Goal: Find specific page/section: Find specific page/section

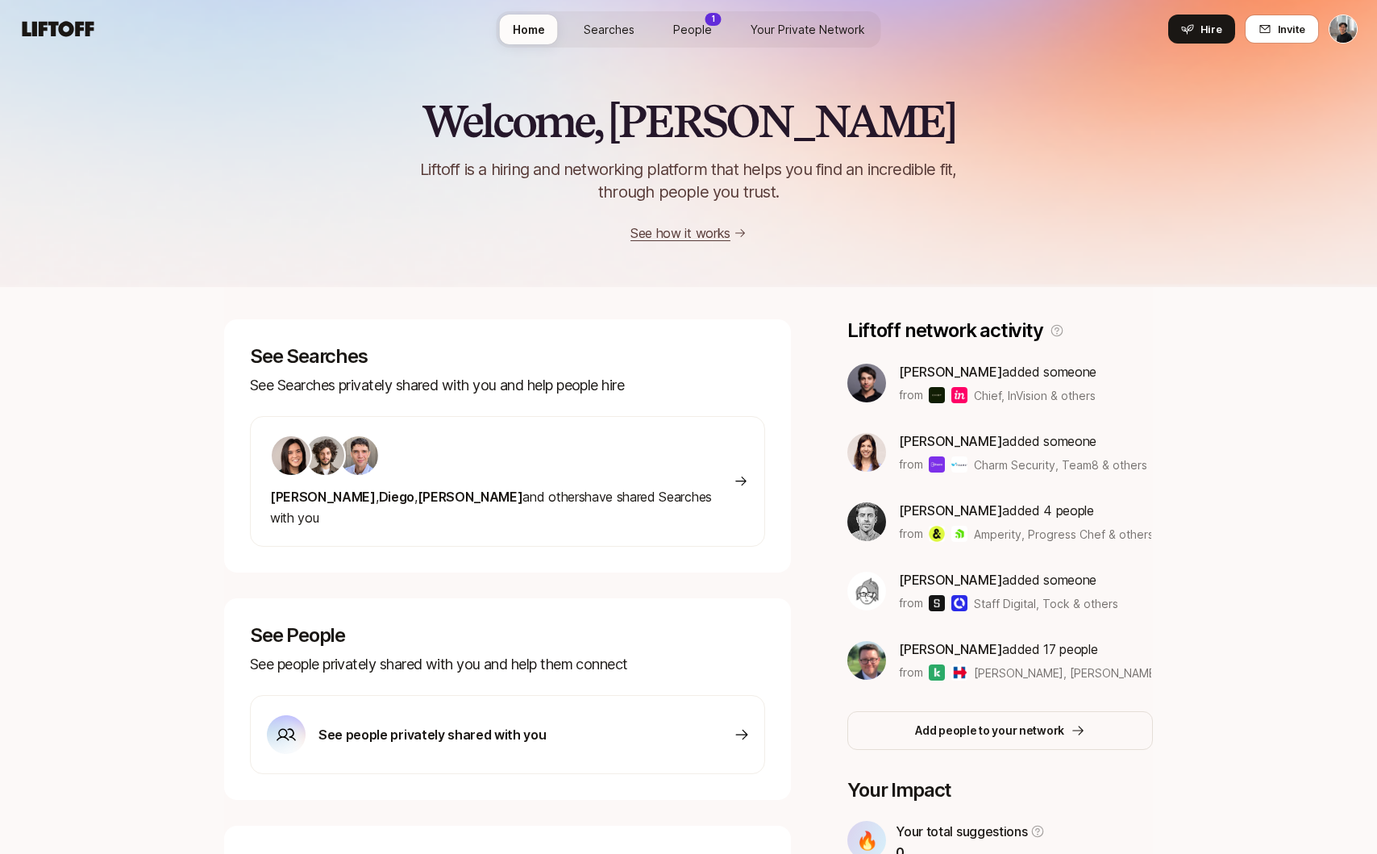
click at [691, 22] on span "People" at bounding box center [692, 29] width 39 height 17
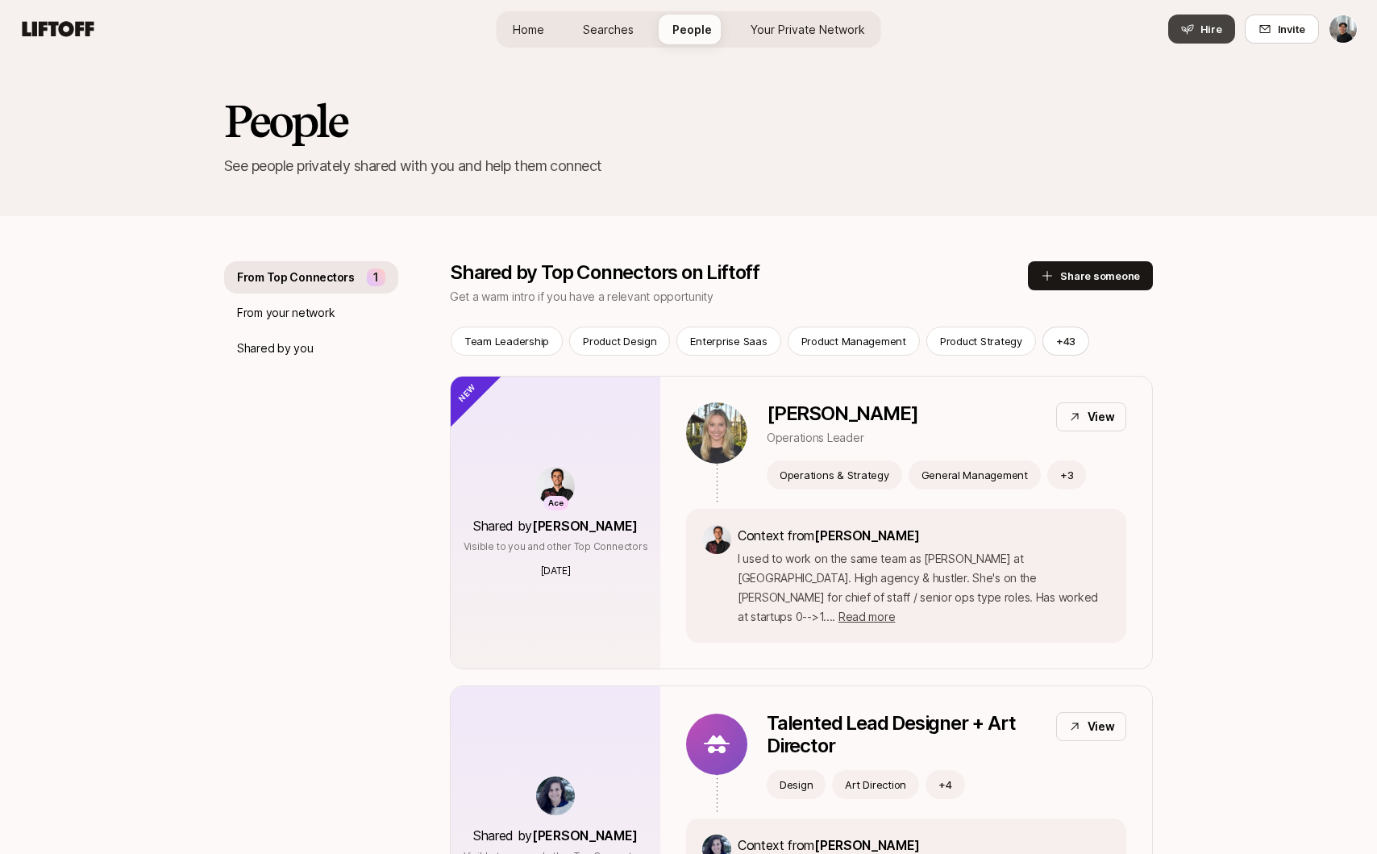
click at [1207, 34] on span "Hire" at bounding box center [1211, 29] width 22 height 16
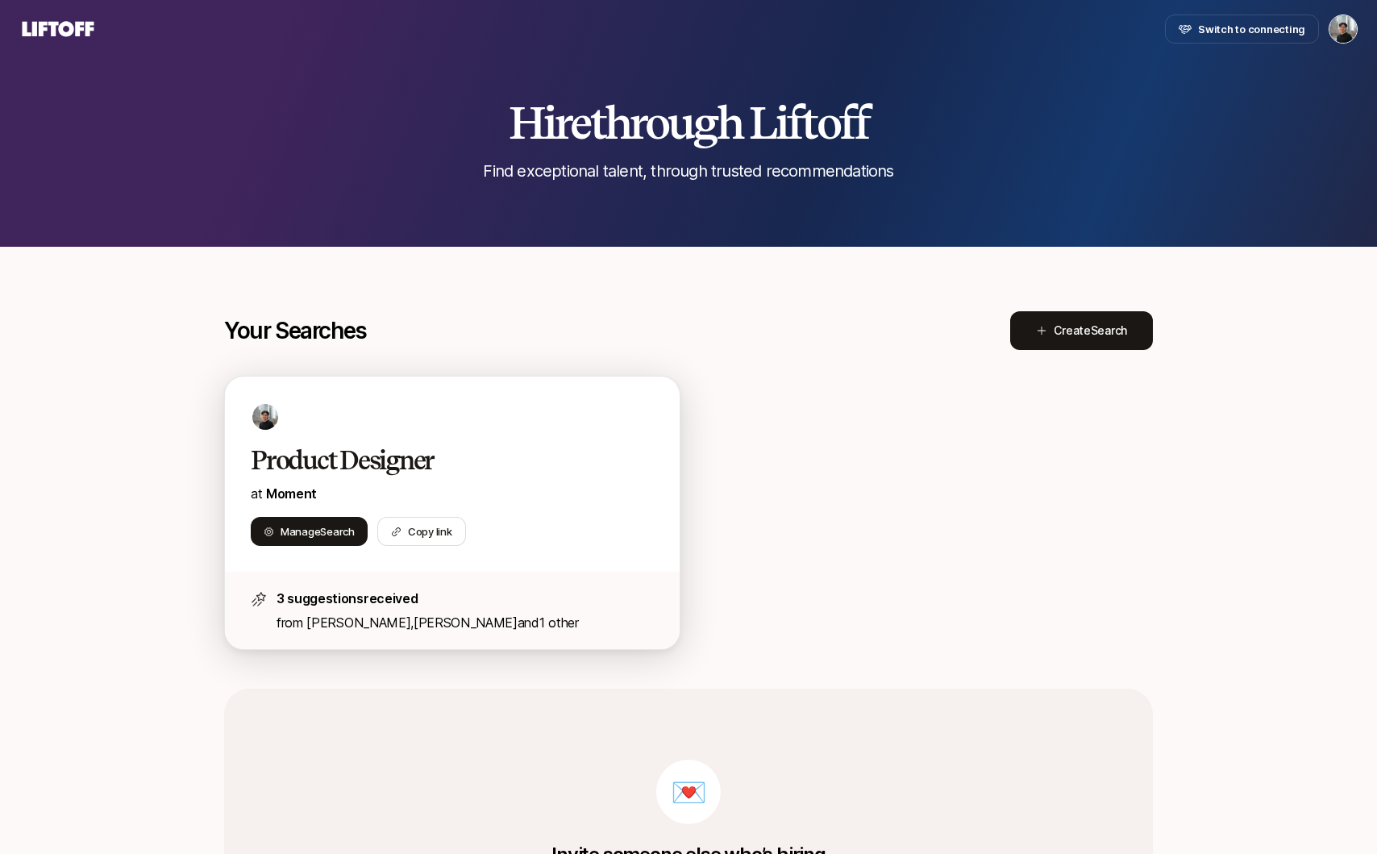
click at [396, 437] on div "Product Designer at Moment Manage Search Copy link" at bounding box center [452, 473] width 455 height 195
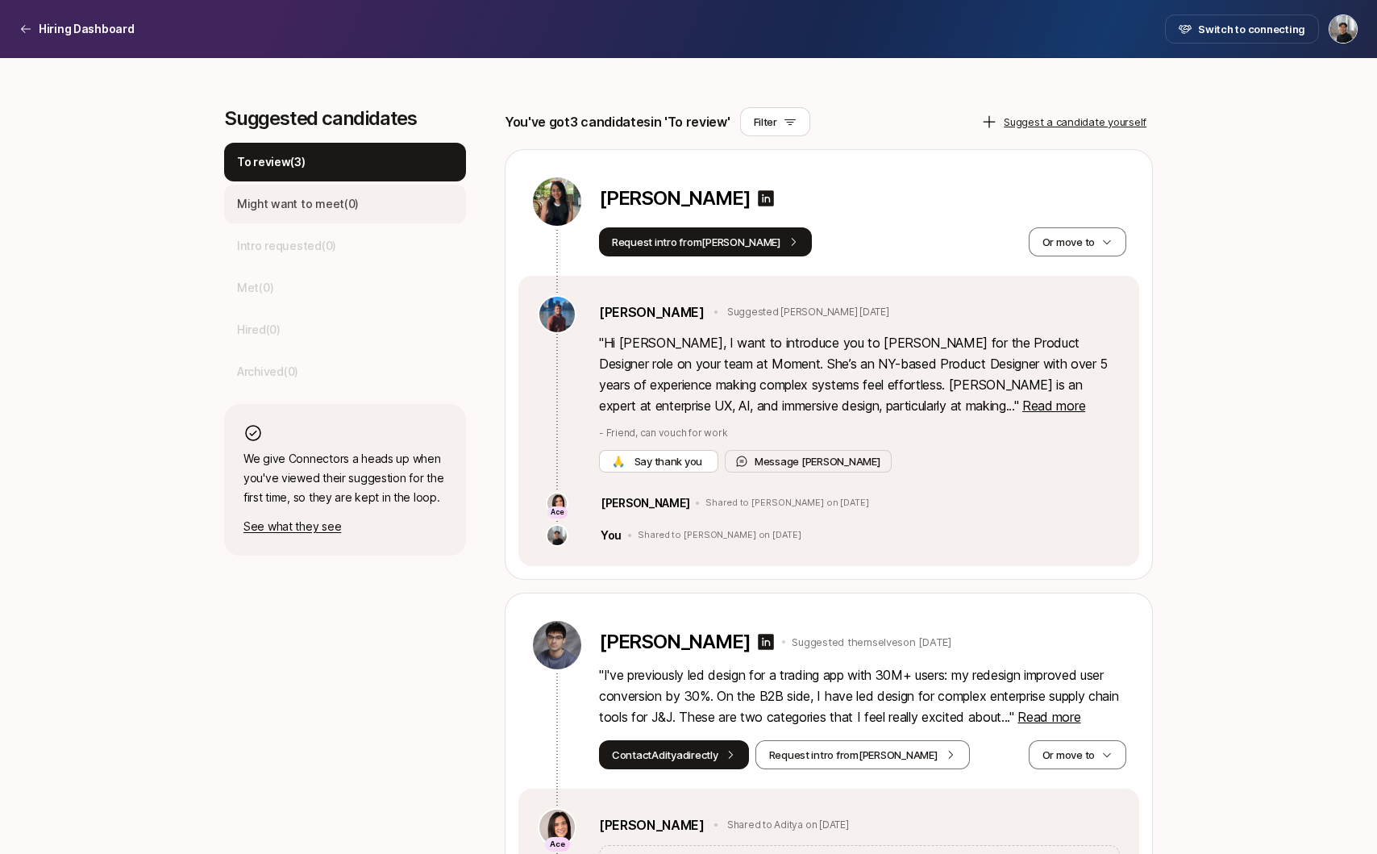
scroll to position [447, 0]
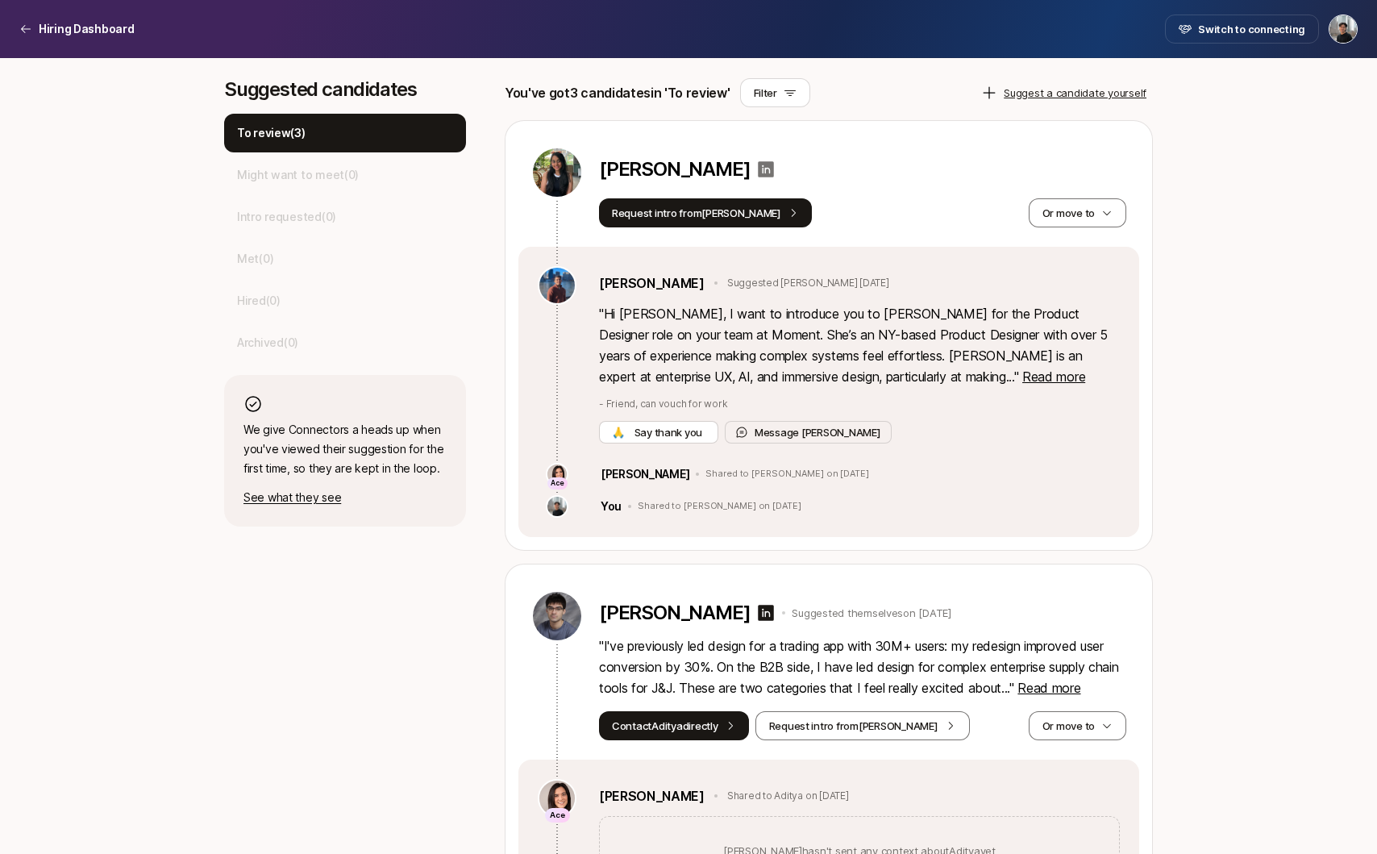
click at [759, 167] on icon at bounding box center [767, 169] width 16 height 16
